Goal: Information Seeking & Learning: Learn about a topic

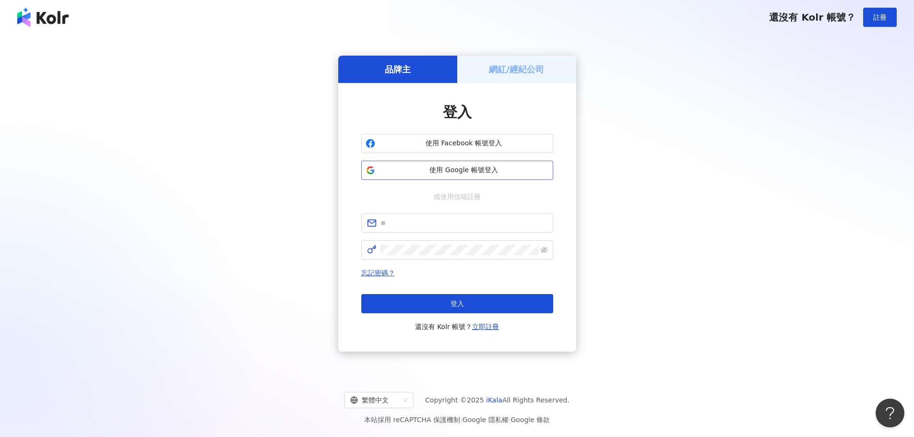
click at [447, 176] on button "使用 Google 帳號登入" at bounding box center [457, 170] width 192 height 19
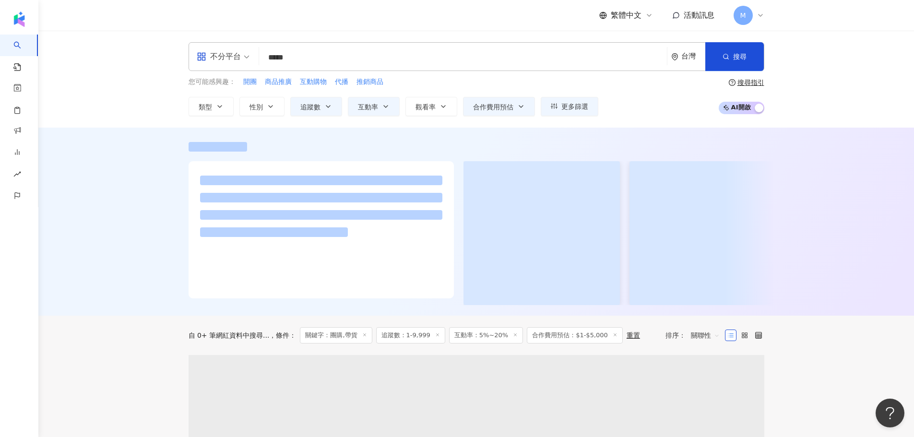
drag, startPoint x: 96, startPoint y: 245, endPoint x: 228, endPoint y: 16, distance: 264.8
click at [96, 245] on div at bounding box center [476, 222] width 876 height 188
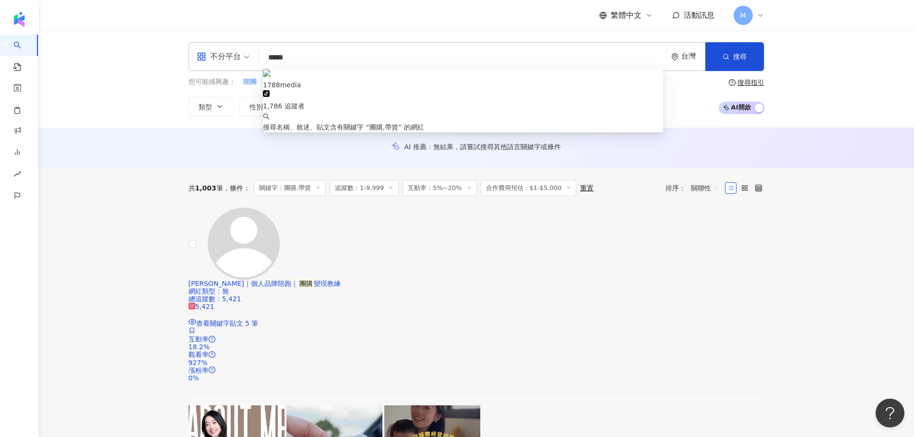
click at [318, 55] on input "*****" at bounding box center [463, 57] width 400 height 18
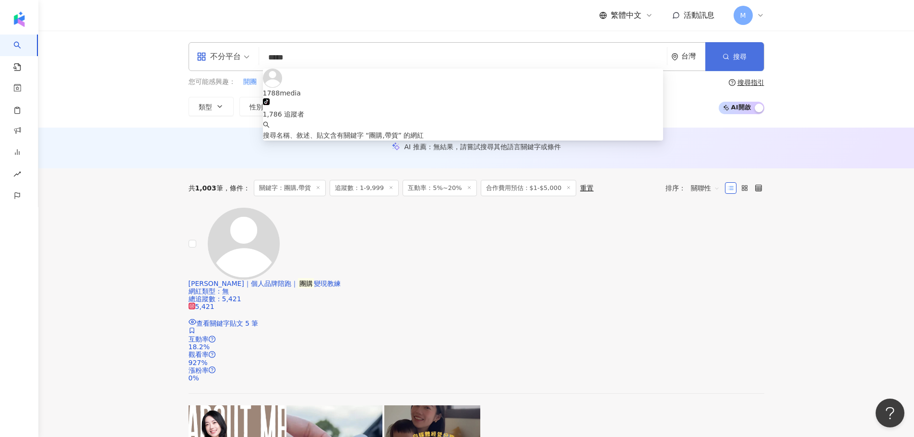
drag, startPoint x: 744, startPoint y: 58, endPoint x: 738, endPoint y: 59, distance: 6.3
click at [743, 58] on span "搜尋" at bounding box center [739, 57] width 13 height 8
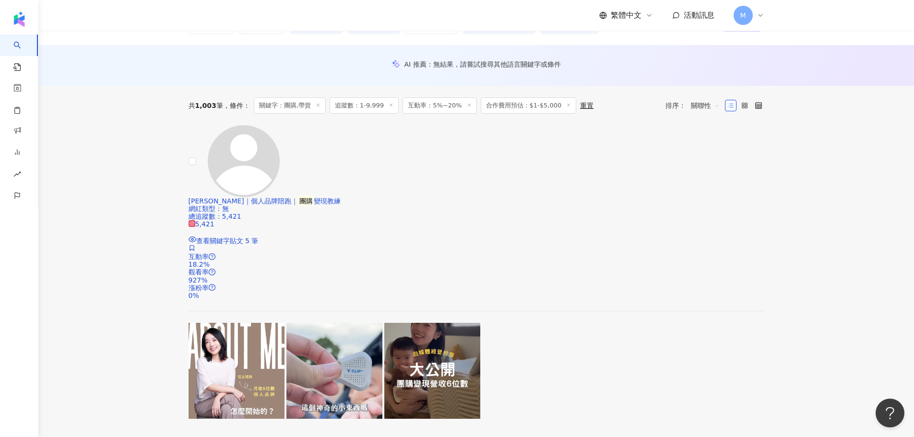
scroll to position [240, 0]
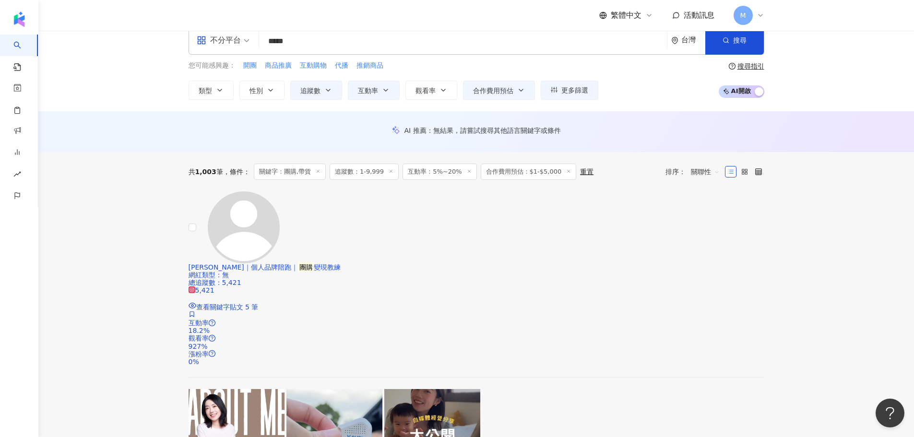
scroll to position [0, 0]
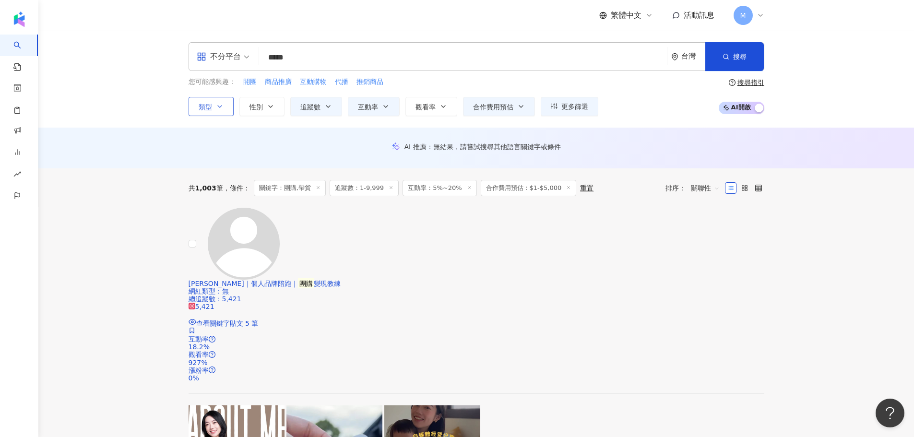
click at [225, 111] on button "類型" at bounding box center [211, 106] width 45 height 19
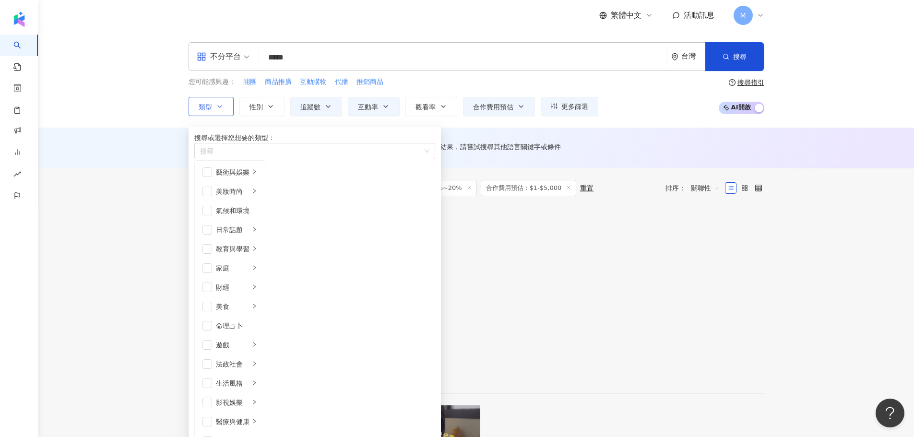
click at [225, 110] on button "類型 搜尋或選擇您想要的類型： 搜尋 藝術與娛樂 美妝時尚 氣候和環境 日常話題 教育與學習 家庭 財經 美食 命理占卜 遊戲 法政社會 生活風格 影視娛樂 …" at bounding box center [211, 106] width 45 height 19
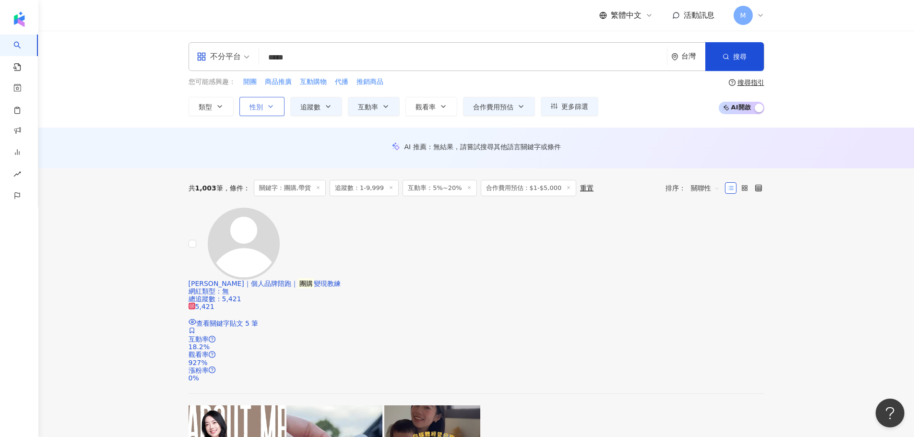
click at [261, 109] on span "性別" at bounding box center [256, 107] width 13 height 8
click at [322, 111] on button "追蹤數" at bounding box center [316, 106] width 52 height 19
click at [379, 106] on button "互動率" at bounding box center [374, 106] width 52 height 19
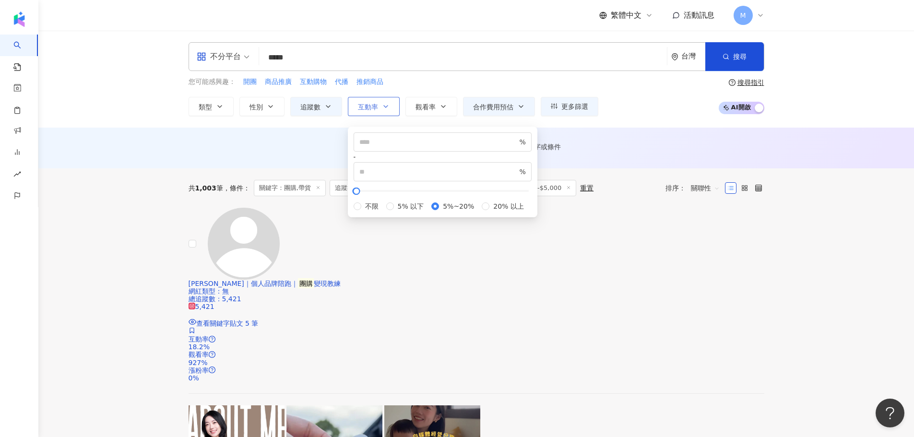
click at [379, 106] on button "互動率" at bounding box center [374, 106] width 52 height 19
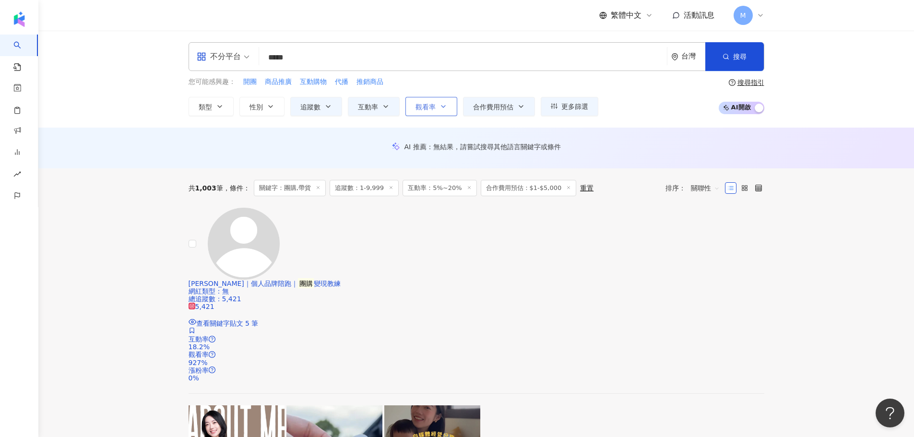
click at [445, 107] on icon "button" at bounding box center [444, 107] width 8 height 8
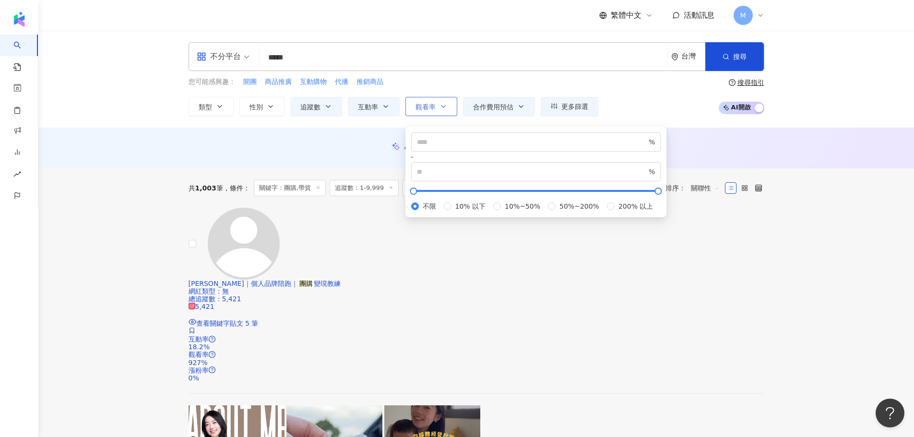
click at [445, 107] on icon "button" at bounding box center [444, 107] width 8 height 8
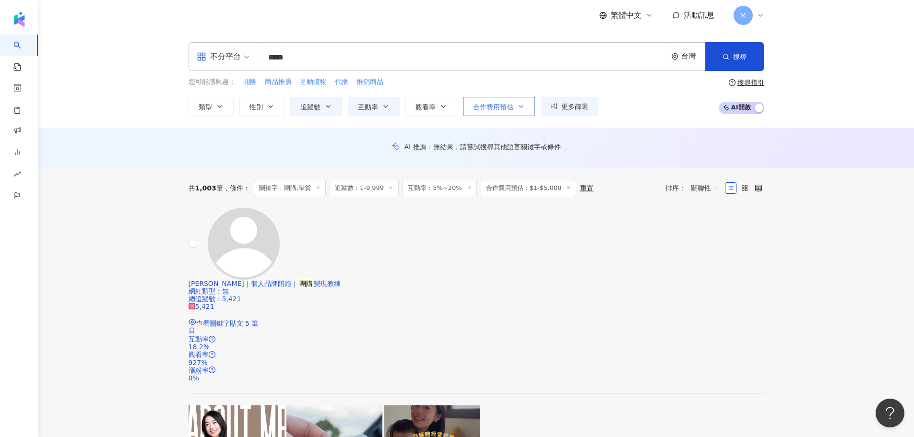
click at [505, 106] on span "合作費用預估" at bounding box center [493, 107] width 40 height 8
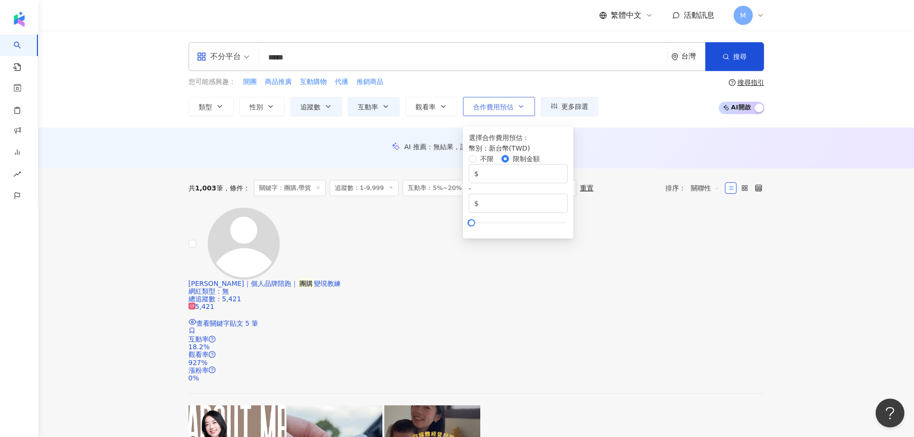
click at [505, 107] on span "合作費用預估" at bounding box center [493, 107] width 40 height 8
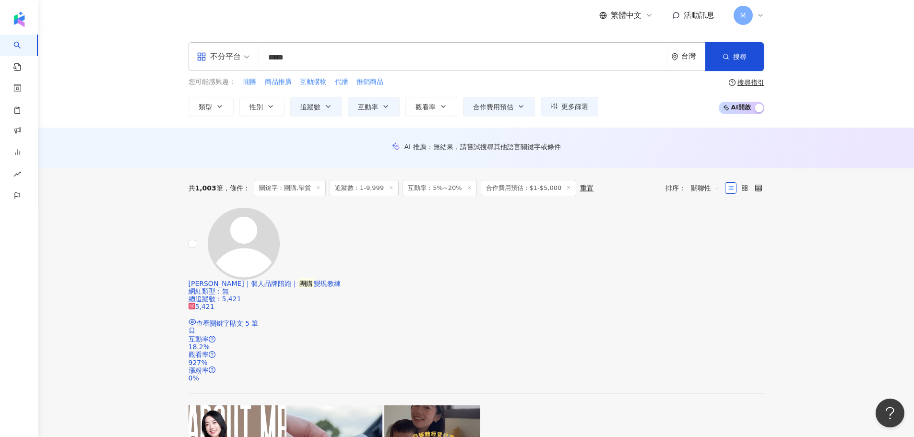
click at [636, 108] on div "您可能感興趣： 開團 商品推廣 互動購物 代播 推銷商品 類型 性別 追蹤數 互動率 觀看率 合作費用預估 更多篩選 不限 女 男 其他 * - **** 不…" at bounding box center [477, 96] width 576 height 39
click at [211, 110] on span "類型" at bounding box center [205, 107] width 13 height 8
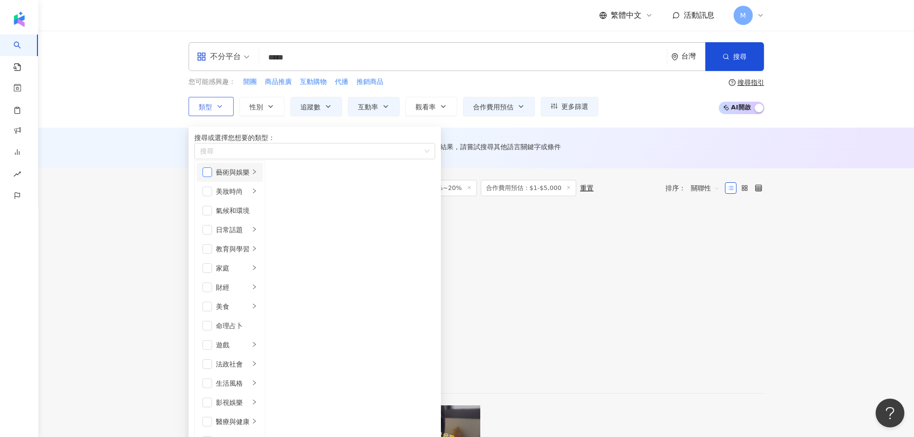
click at [212, 177] on span "button" at bounding box center [208, 173] width 10 height 10
click at [212, 196] on span "button" at bounding box center [208, 192] width 10 height 10
click at [211, 235] on span "button" at bounding box center [208, 230] width 10 height 10
click at [211, 302] on span "button" at bounding box center [208, 307] width 10 height 10
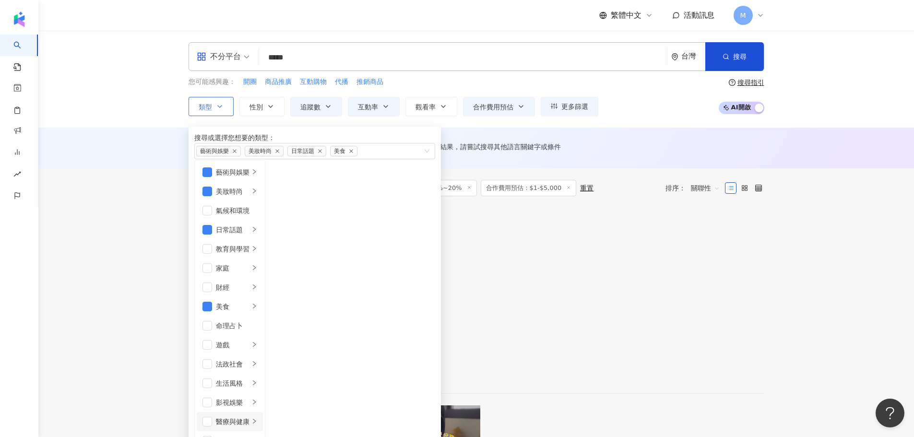
scroll to position [192, 0]
click at [212, 379] on span "button" at bounding box center [208, 384] width 10 height 10
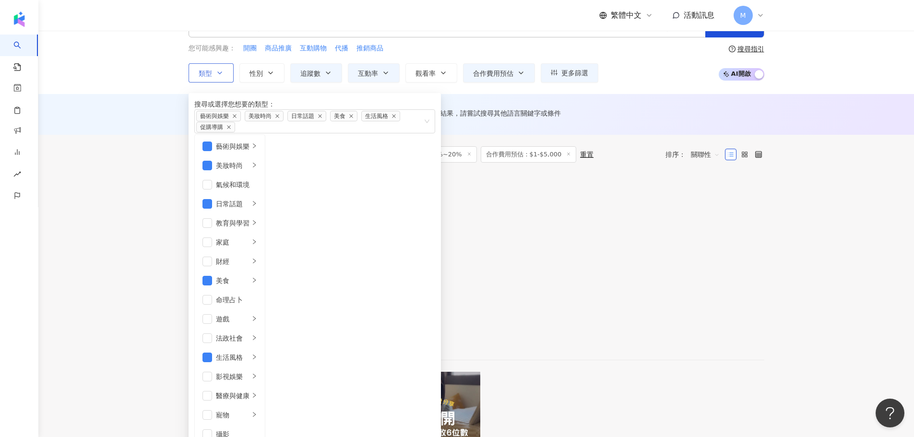
scroll to position [48, 0]
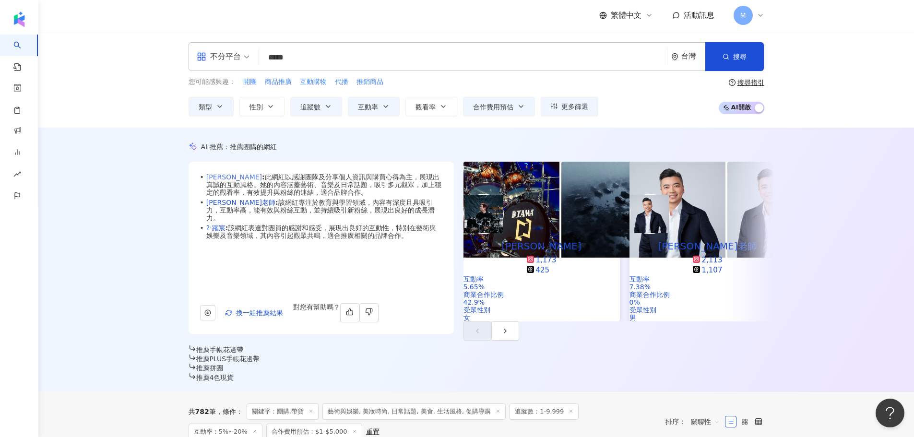
click at [235, 181] on link "Minimo Huang" at bounding box center [234, 177] width 56 height 8
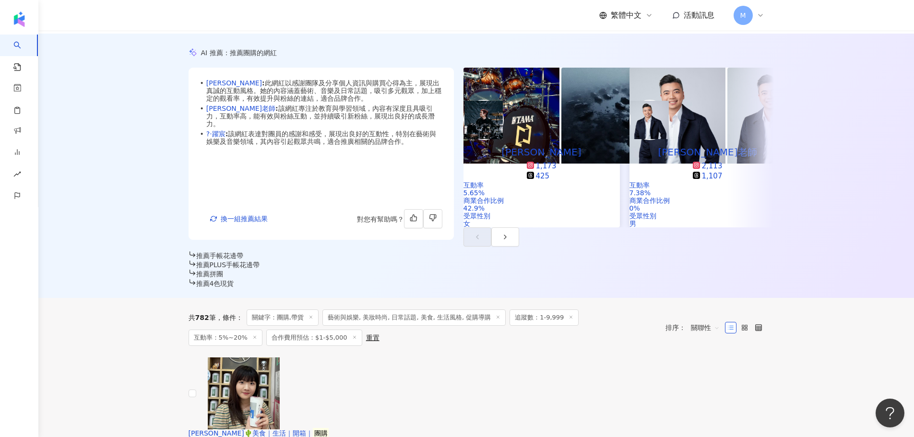
scroll to position [96, 0]
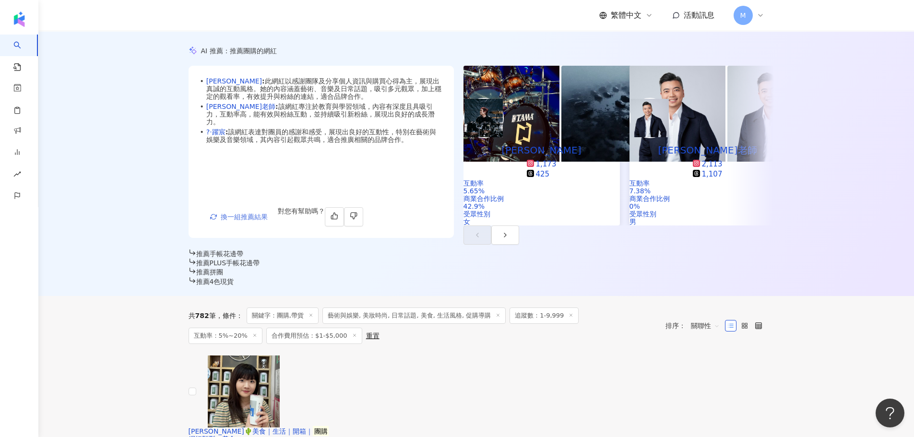
click at [249, 213] on span "換一組推薦結果" at bounding box center [244, 217] width 47 height 8
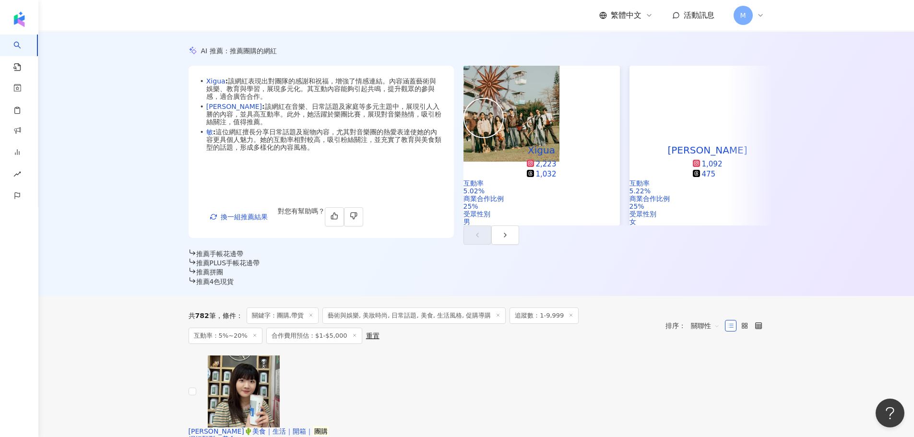
scroll to position [24, 0]
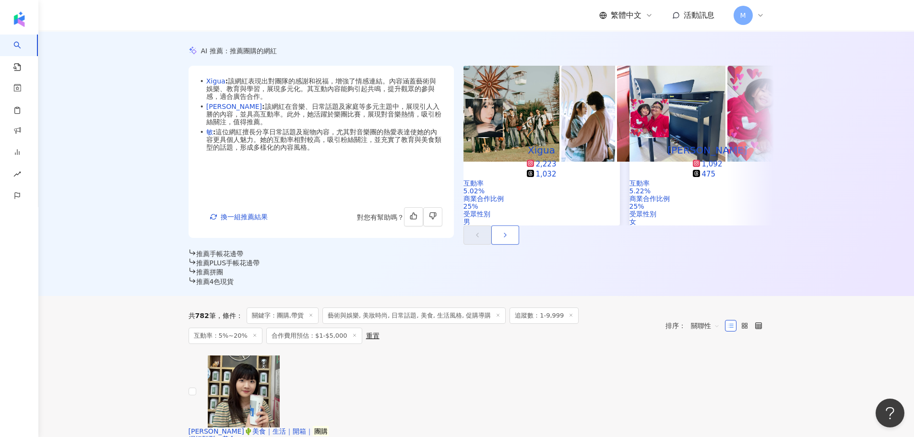
click at [509, 231] on icon "button" at bounding box center [506, 235] width 8 height 8
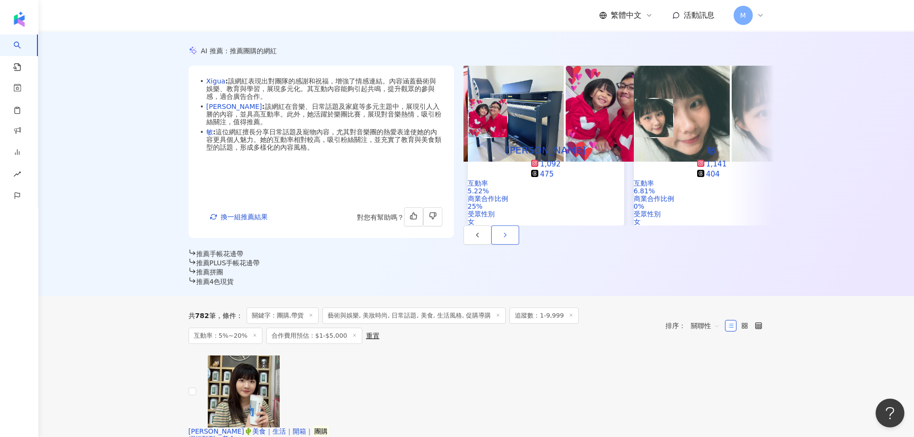
scroll to position [0, 166]
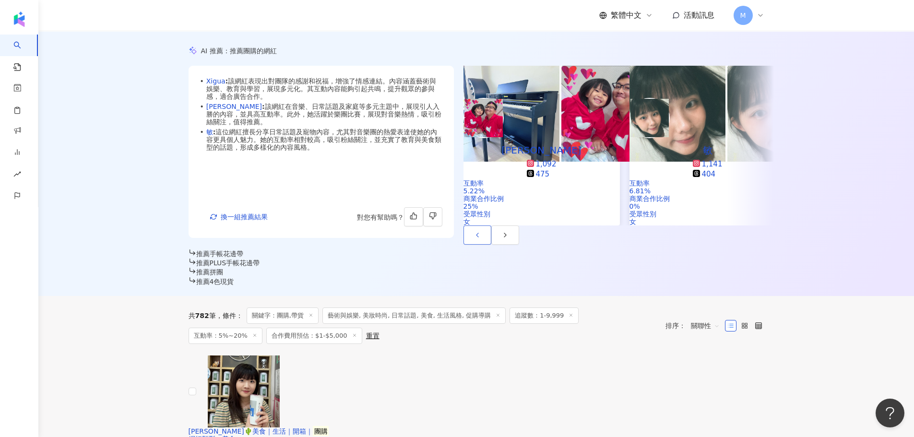
click at [474, 231] on icon "button" at bounding box center [478, 235] width 8 height 8
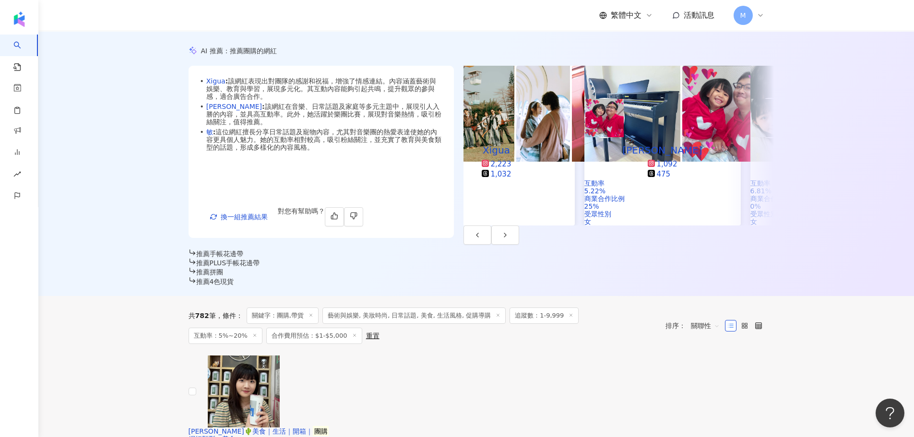
scroll to position [0, 0]
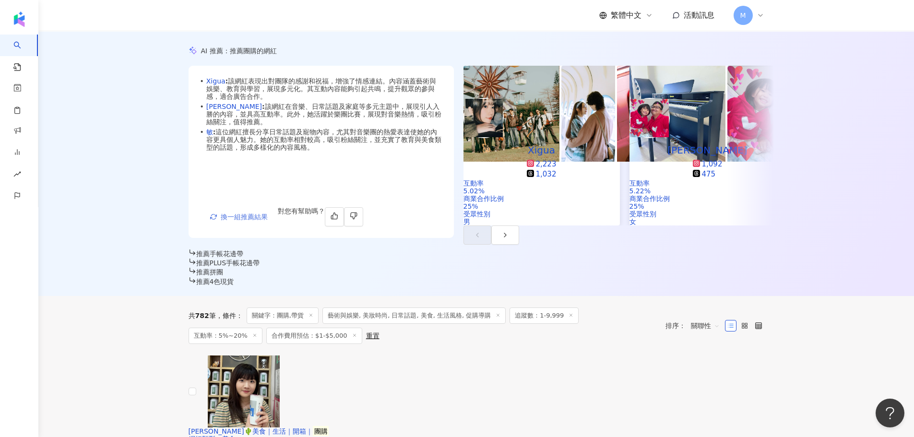
click at [235, 213] on span "換一組推薦結果" at bounding box center [244, 217] width 47 height 8
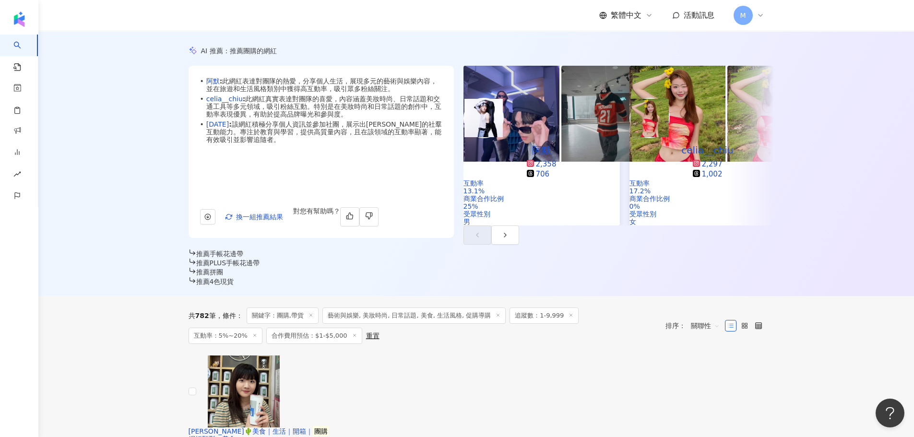
click at [224, 118] on span "celia__chiu : 此網紅真實表達對團隊的喜愛，內容涵蓋美妝時尚、日常話題和交通工具等多元領域，吸引粉絲互動。特別是在美妝時尚和日常話題的創作中，互動…" at bounding box center [324, 106] width 236 height 23
click at [233, 103] on link "celia__chiu" at bounding box center [224, 99] width 36 height 8
click at [509, 231] on icon "button" at bounding box center [506, 235] width 8 height 8
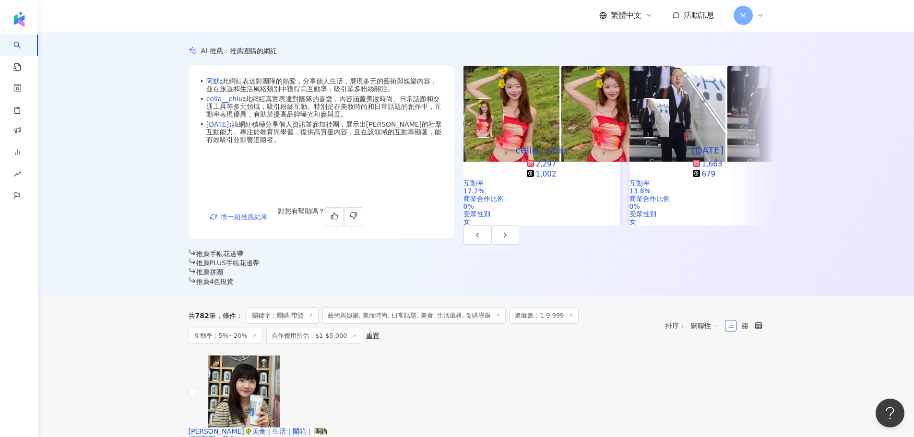
click at [251, 213] on span "換一組推薦結果" at bounding box center [244, 217] width 47 height 8
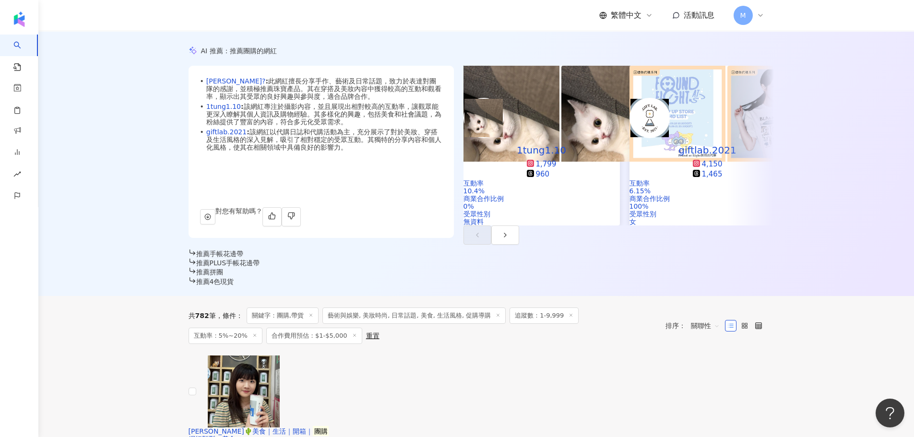
scroll to position [0, 0]
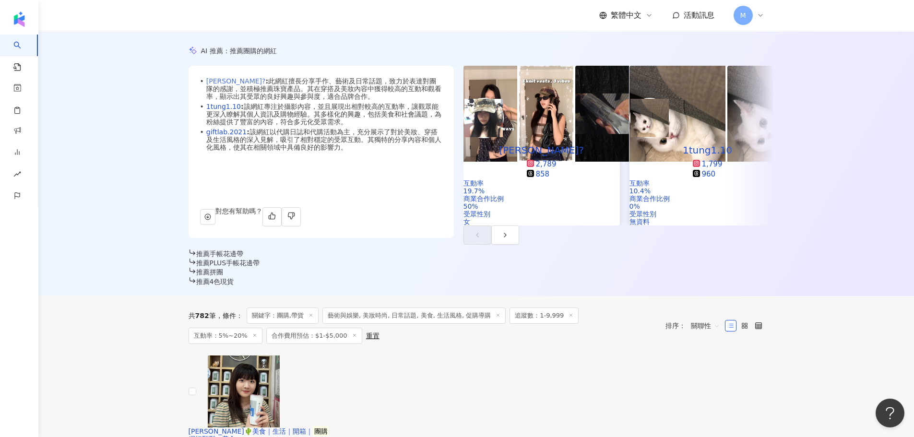
click at [217, 85] on link "嫻?" at bounding box center [236, 81] width 60 height 8
click at [235, 136] on link "giftlab.2021" at bounding box center [226, 132] width 40 height 8
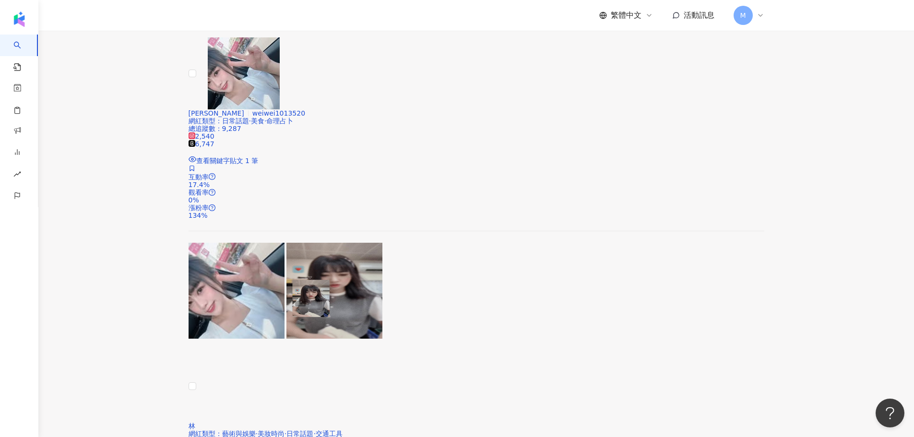
scroll to position [1056, 0]
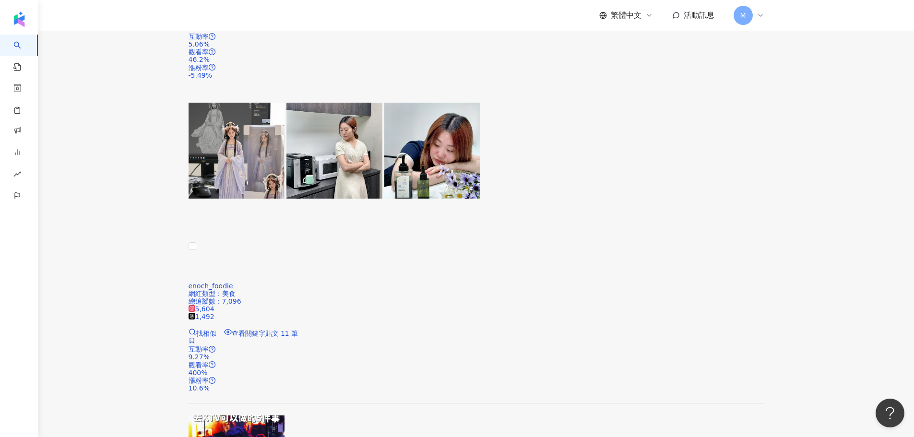
scroll to position [2016, 0]
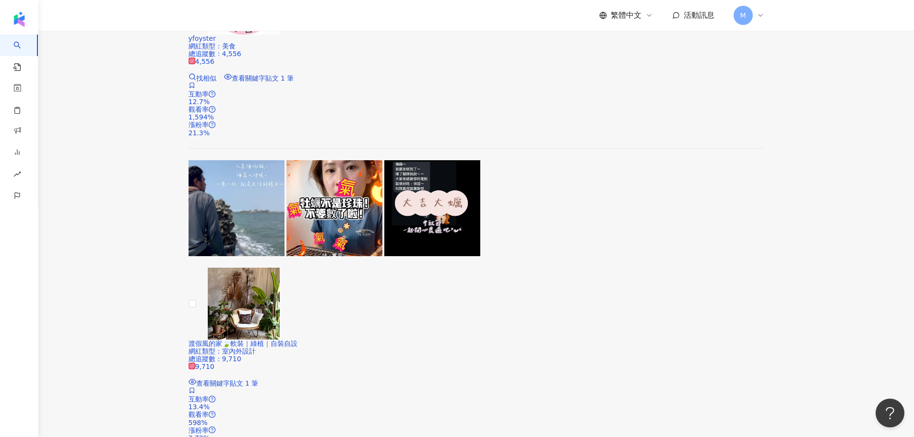
drag, startPoint x: 888, startPoint y: 196, endPoint x: 858, endPoint y: 221, distance: 39.6
click at [888, 196] on main "不分平台 ***** 台灣 搜尋 https://www.tiktok.com/@1788media 1788media tiktok-icon 1,786 …" at bounding box center [476, 343] width 876 height 4656
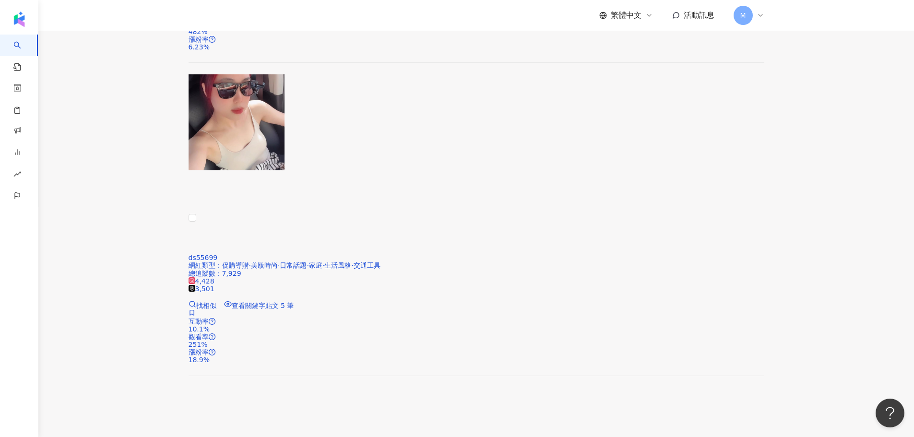
scroll to position [1392, 0]
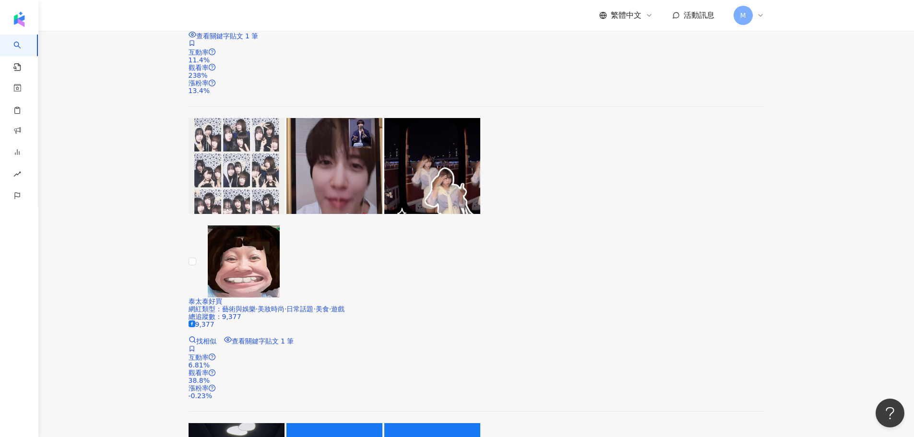
scroll to position [816, 0]
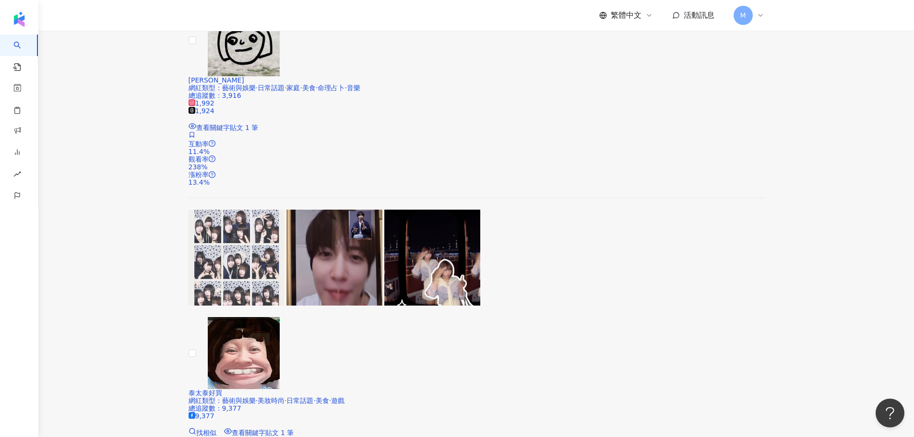
scroll to position [720, 0]
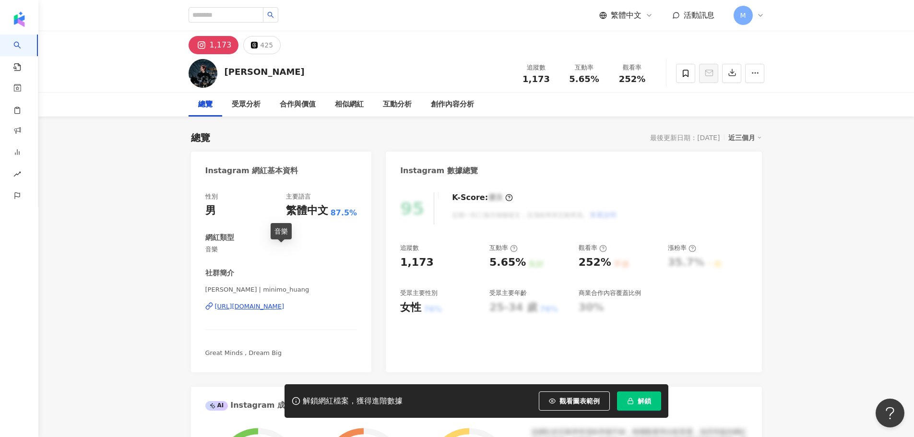
scroll to position [96, 0]
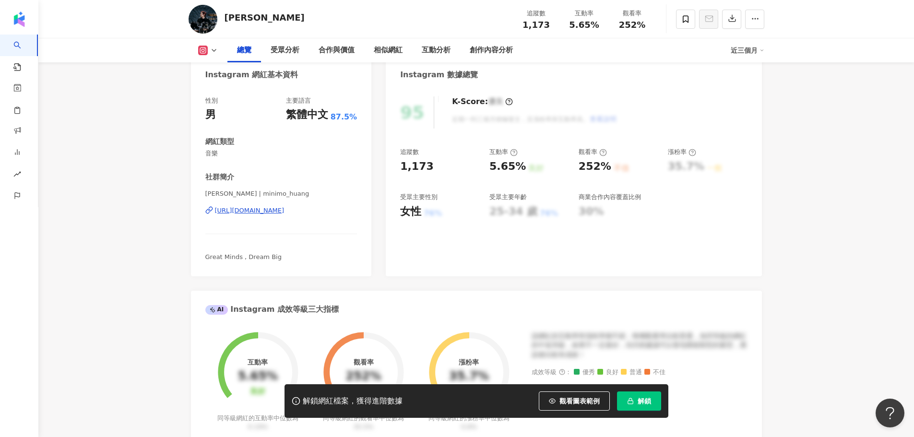
click at [271, 213] on div "https://www.instagram.com/minimo_huang/" at bounding box center [250, 210] width 70 height 9
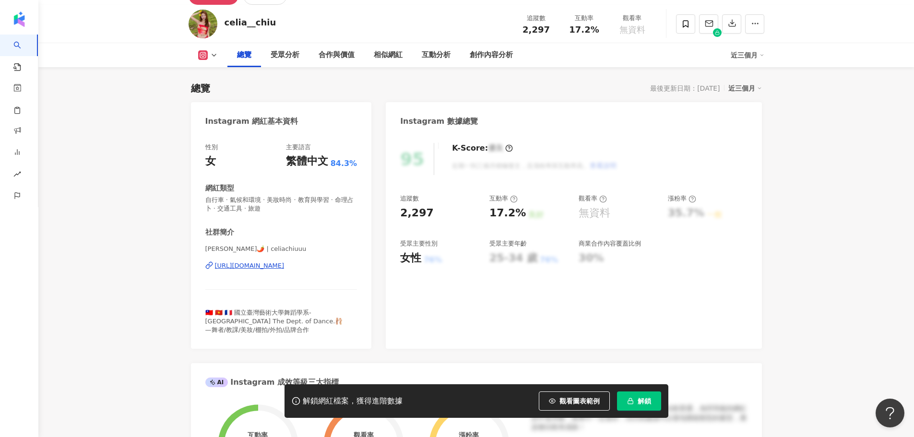
scroll to position [48, 0]
click at [257, 268] on div "https://www.instagram.com/celiachiuuu/" at bounding box center [250, 267] width 70 height 9
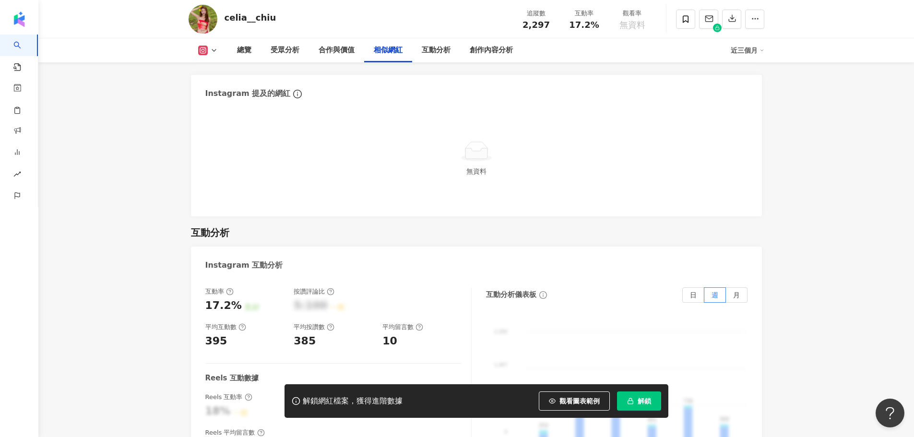
scroll to position [1824, 0]
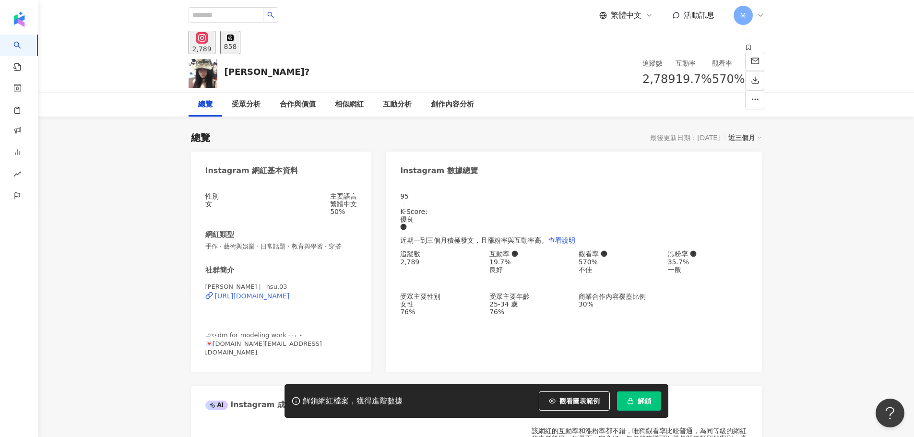
click at [255, 300] on div "https://www.instagram.com/_hsu.03/" at bounding box center [252, 296] width 75 height 8
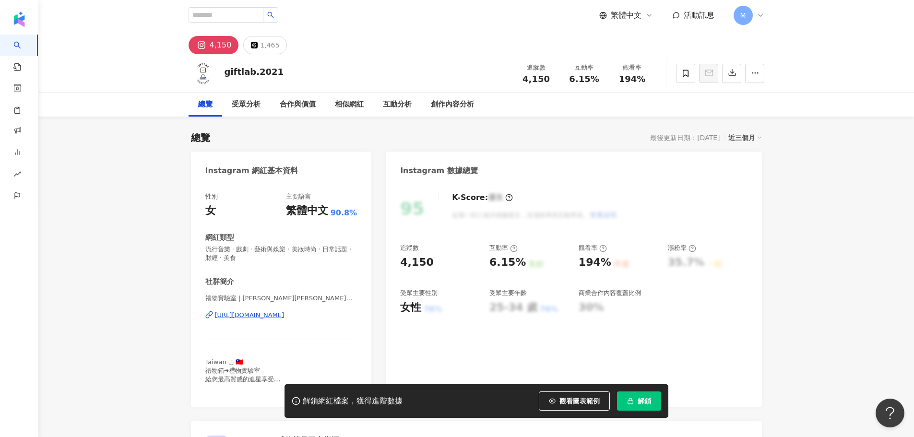
click at [285, 315] on div "https://www.instagram.com/giftlab.2021/" at bounding box center [250, 315] width 70 height 9
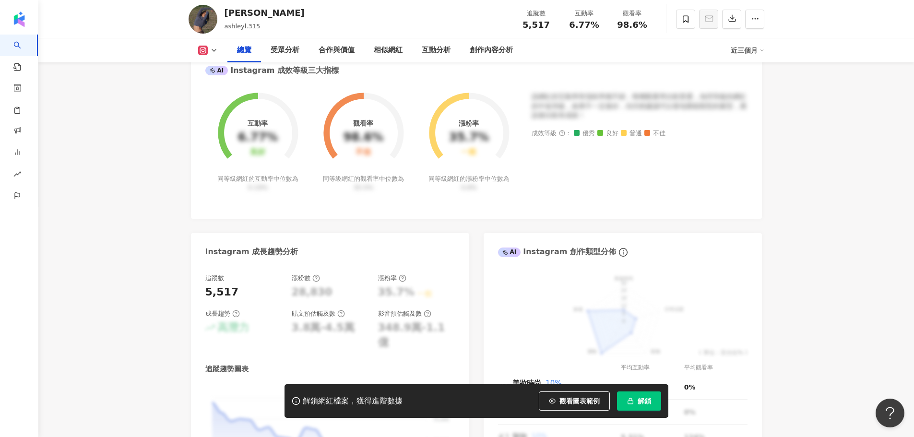
scroll to position [240, 0]
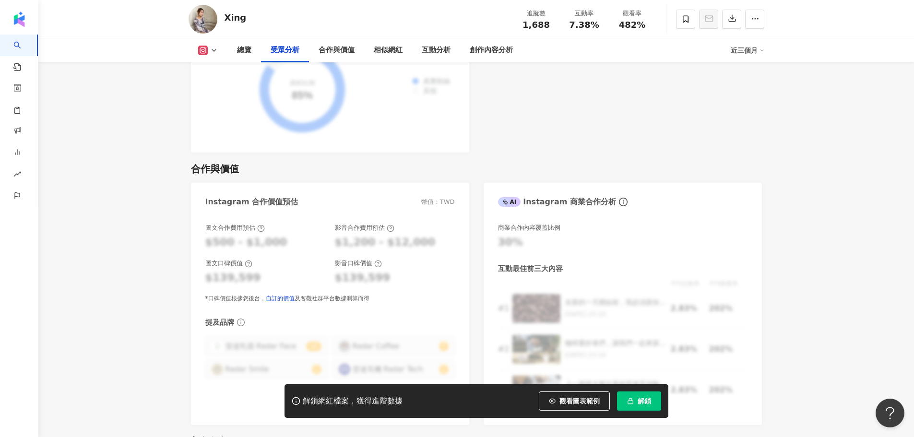
scroll to position [1200, 0]
